Goal: Find specific page/section: Find specific page/section

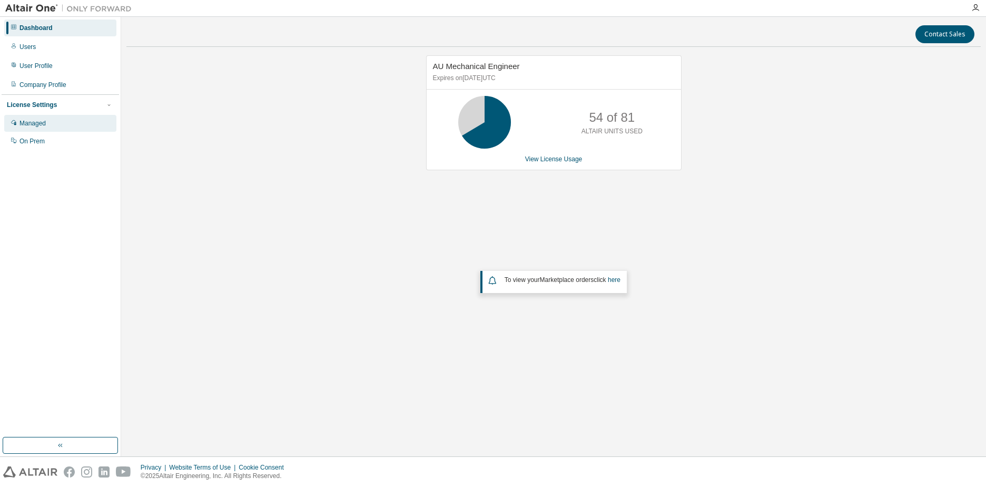
click at [35, 126] on div "Managed" at bounding box center [32, 123] width 26 height 8
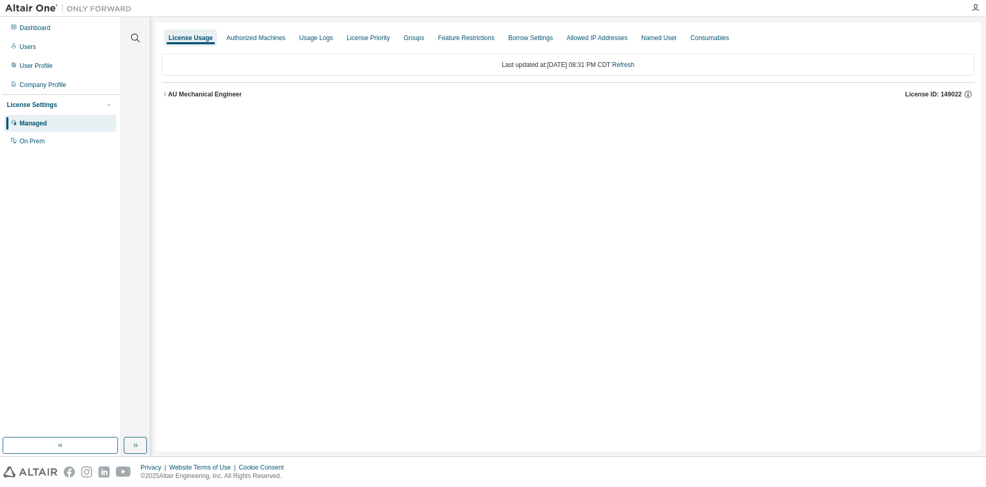
click at [201, 95] on div "AU Mechanical Engineer" at bounding box center [205, 94] width 74 height 8
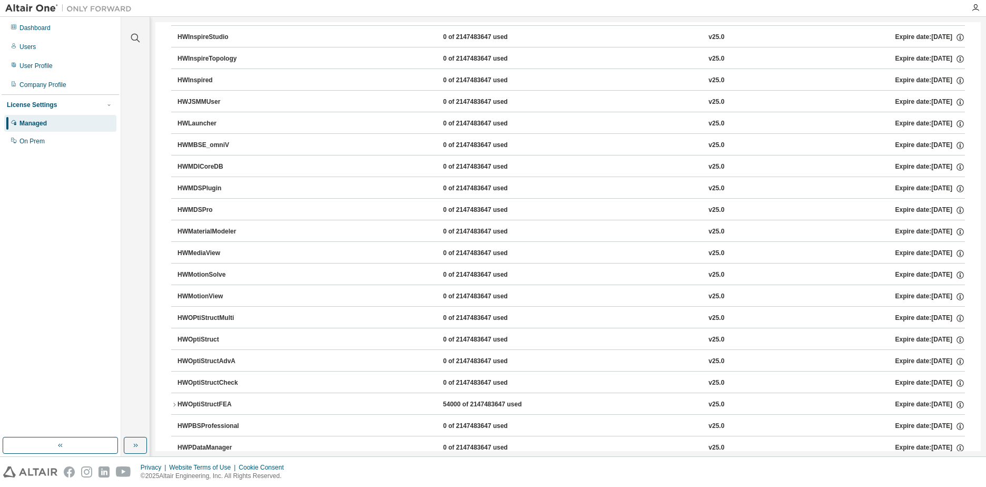
scroll to position [3371, 0]
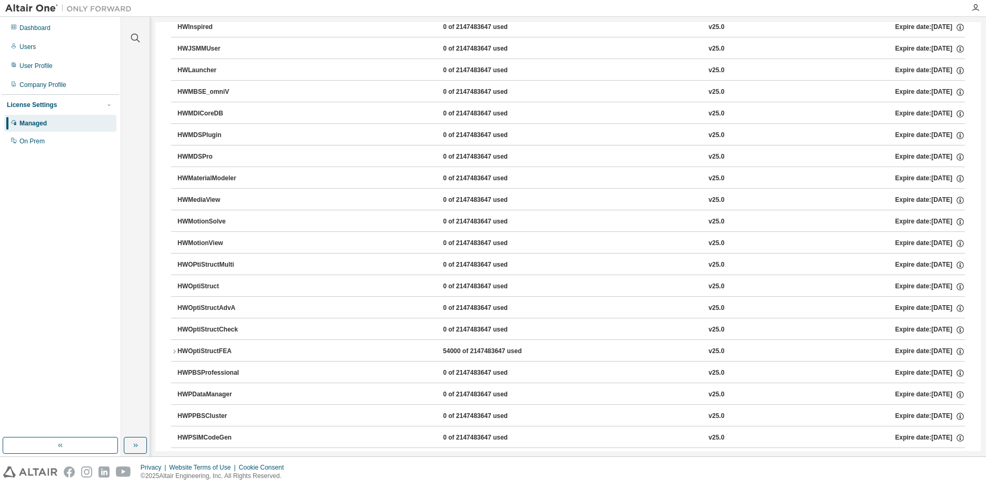
click at [415, 353] on div "HWOptiStructFEA 54000 of 2147483647 used v25.0 Expire date: [DATE]" at bounding box center [571, 351] width 787 height 9
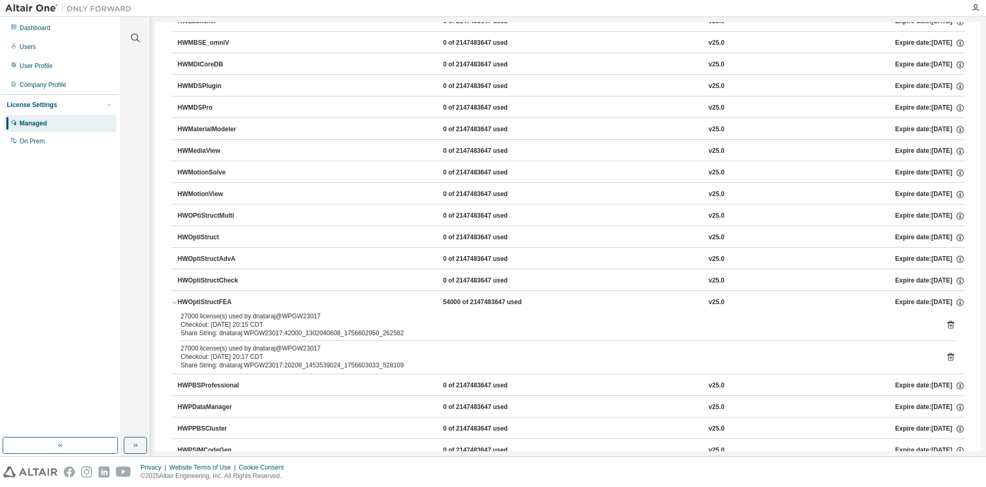
scroll to position [3424, 0]
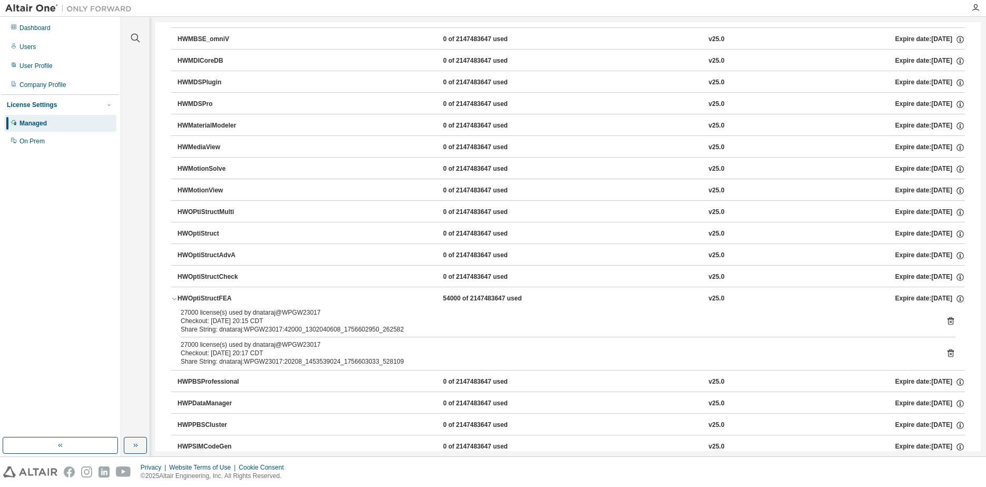
click at [949, 321] on icon at bounding box center [950, 321] width 3 height 3
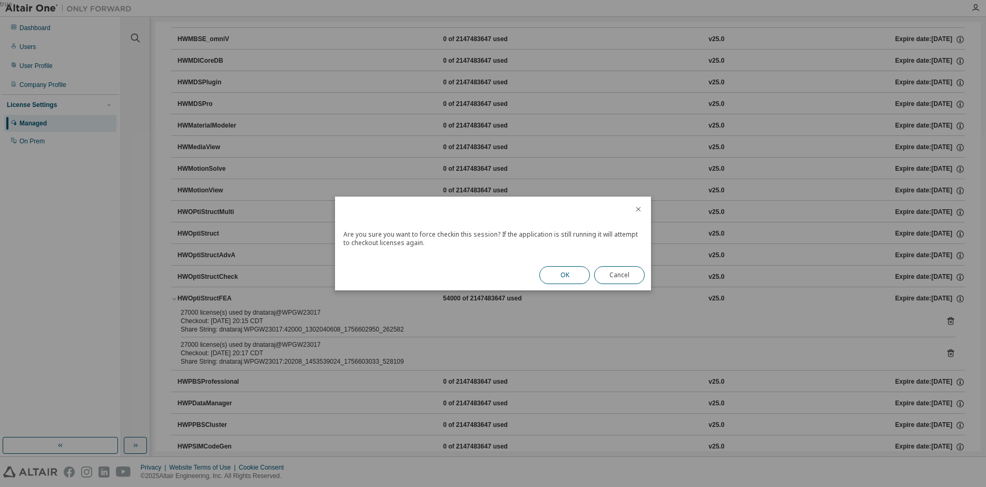
click at [578, 273] on button "OK" at bounding box center [564, 275] width 51 height 18
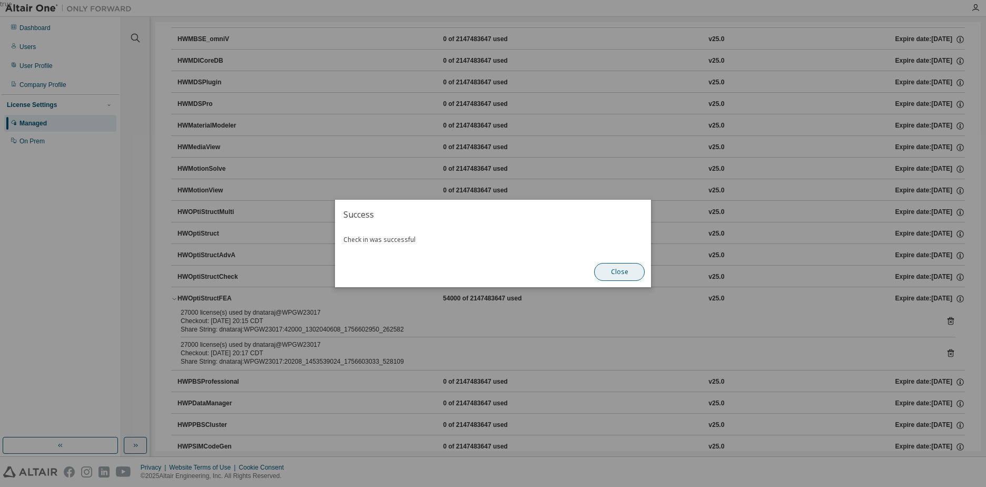
click at [608, 270] on button "Close" at bounding box center [619, 272] width 51 height 18
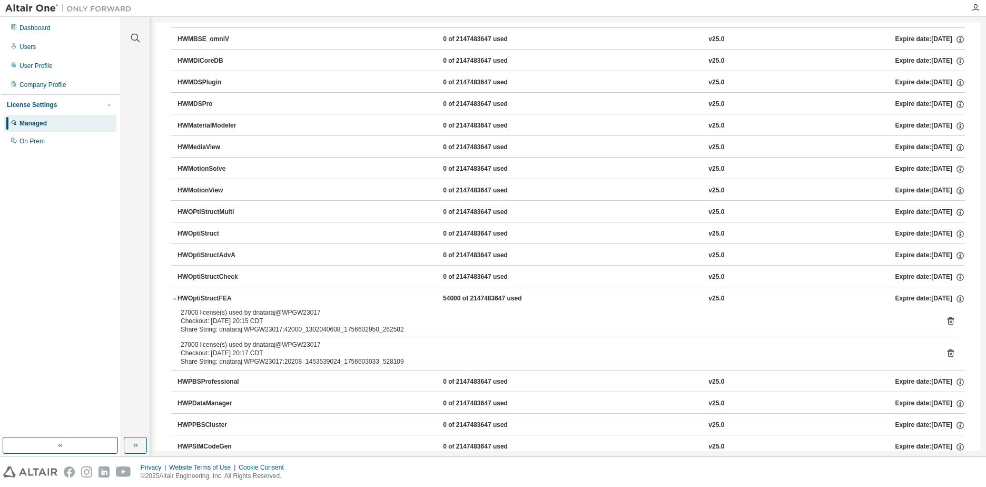
click at [948, 351] on icon at bounding box center [951, 353] width 6 height 8
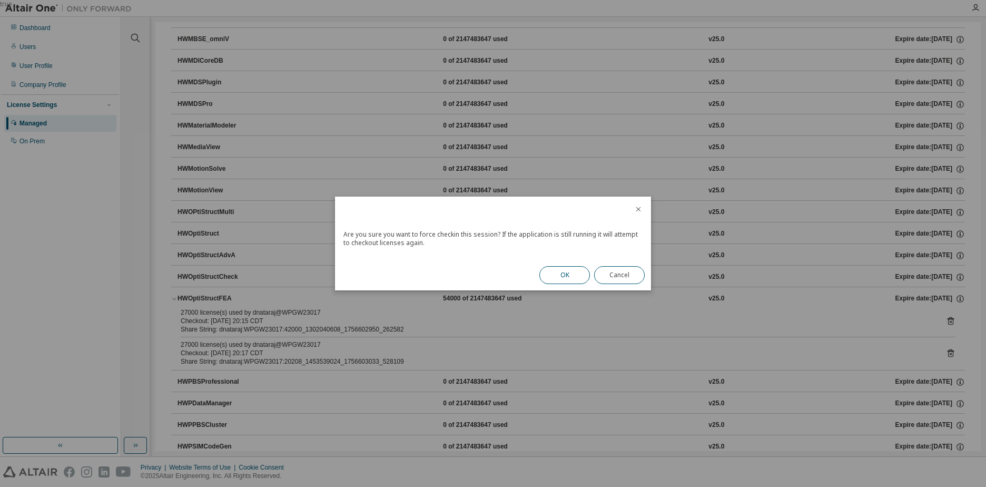
click at [563, 271] on button "OK" at bounding box center [564, 275] width 51 height 18
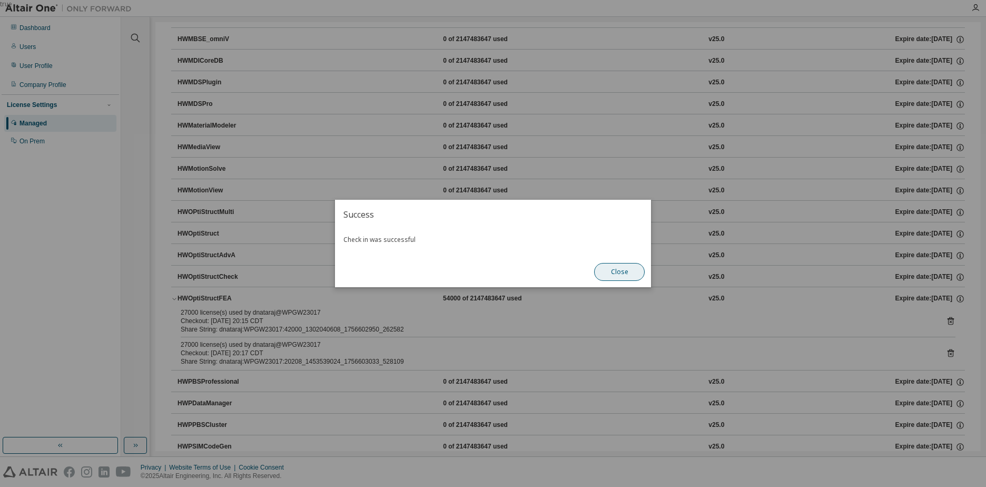
click at [622, 273] on button "Close" at bounding box center [619, 272] width 51 height 18
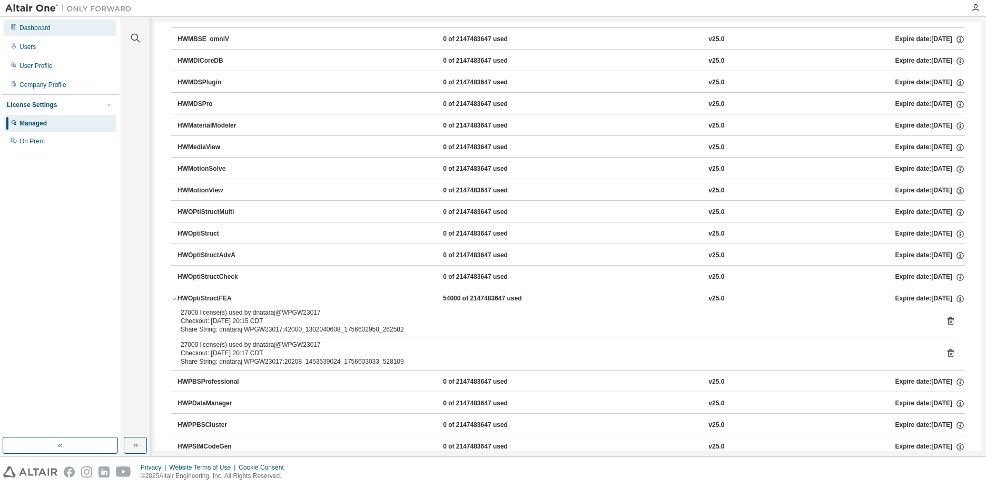
click at [73, 31] on div "Dashboard" at bounding box center [60, 27] width 112 height 17
